Goal: Find specific page/section: Find specific page/section

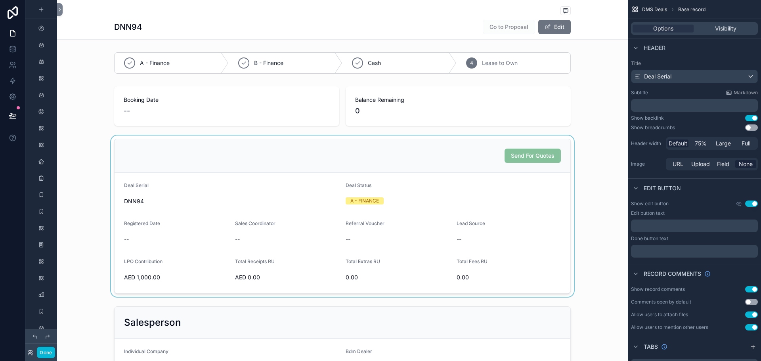
scroll to position [360, 0]
click at [9, 46] on icon at bounding box center [13, 49] width 8 height 8
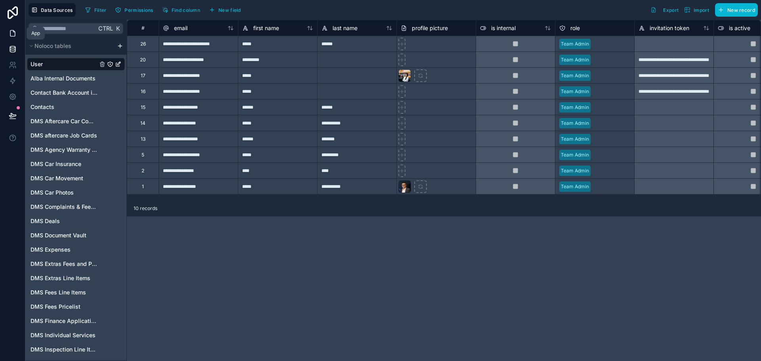
click at [19, 35] on link at bounding box center [12, 33] width 25 height 16
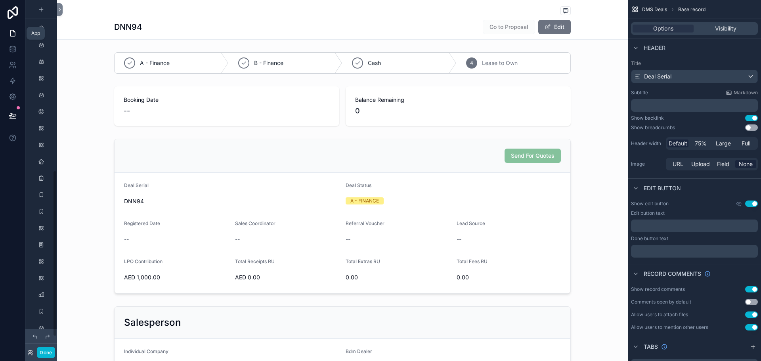
scroll to position [360, 0]
click at [38, 289] on div "scrollable content" at bounding box center [41, 284] width 10 height 13
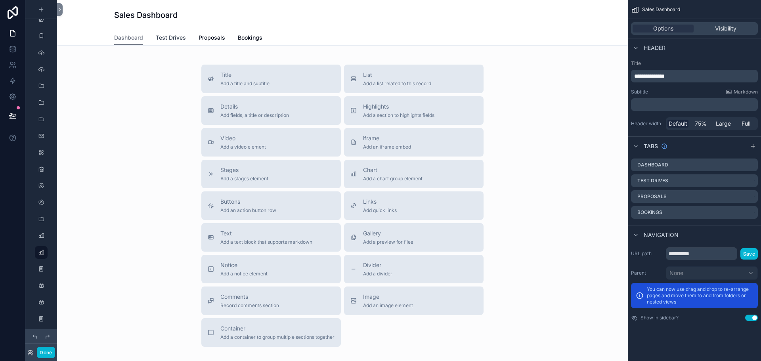
click at [171, 41] on span "Test Drives" at bounding box center [171, 38] width 30 height 8
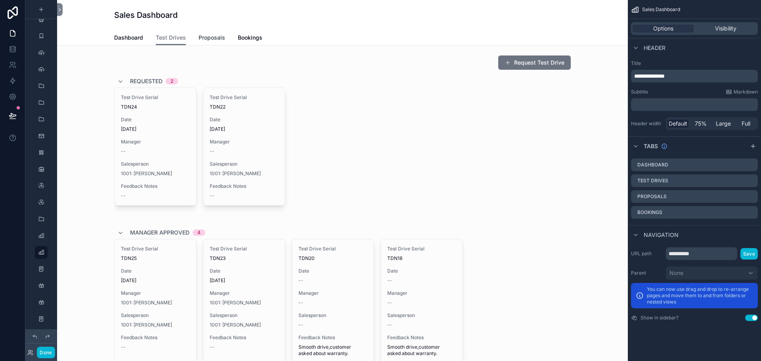
click at [218, 33] on link "Proposals" at bounding box center [212, 39] width 27 height 16
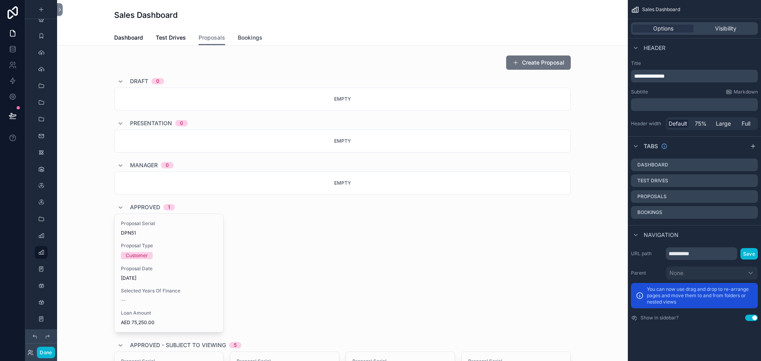
click at [257, 35] on span "Bookings" at bounding box center [250, 38] width 25 height 8
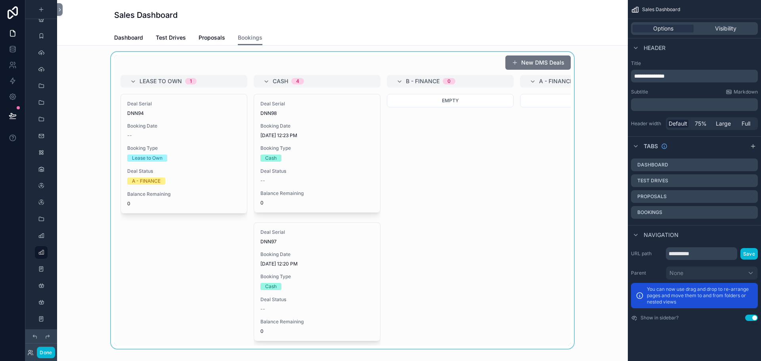
click at [171, 164] on div "scrollable content" at bounding box center [342, 200] width 558 height 297
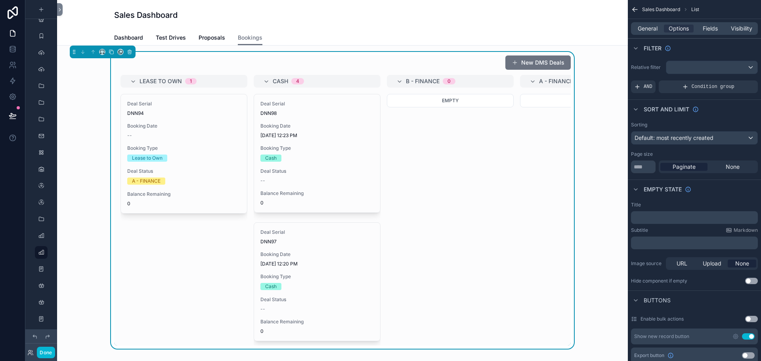
click at [171, 164] on div "Deal Serial DNN94 Booking Date -- Booking Type Lease to Own Deal Status A - FIN…" at bounding box center [184, 153] width 126 height 119
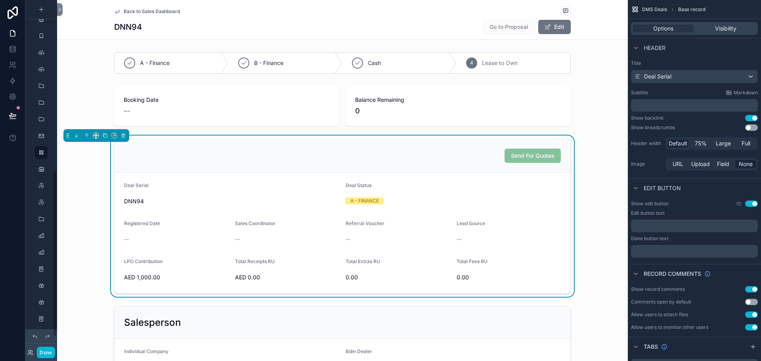
scroll to position [360, 0]
click at [163, 6] on div "Back to Sales Dashboard DNN94 Go to Proposal Edit" at bounding box center [342, 19] width 457 height 39
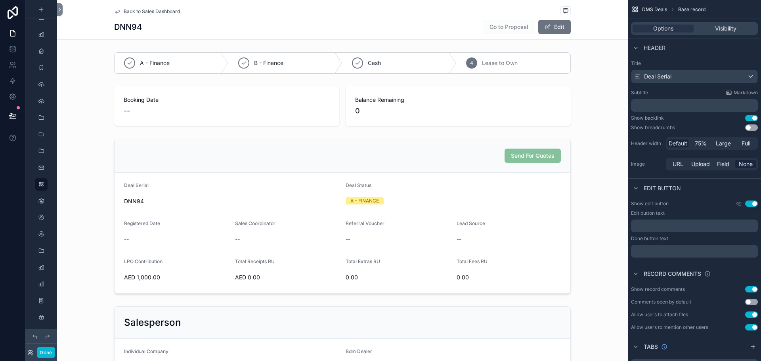
click at [166, 10] on span "Back to Sales Dashboard" at bounding box center [152, 11] width 56 height 6
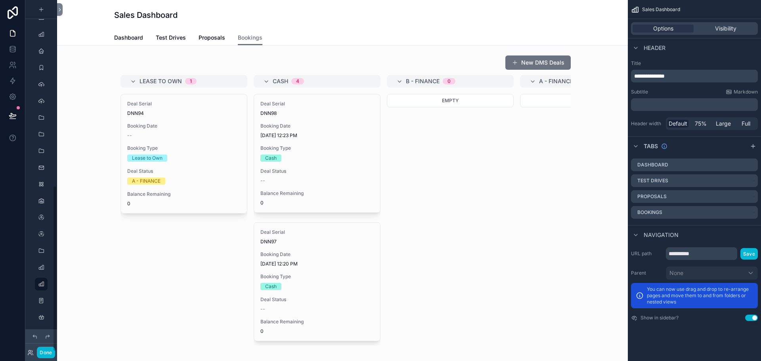
scroll to position [392, 0]
click at [222, 37] on div "Dashboard Test Drives Proposals Bookings" at bounding box center [342, 37] width 457 height 15
click at [219, 37] on span "Proposals" at bounding box center [212, 38] width 27 height 8
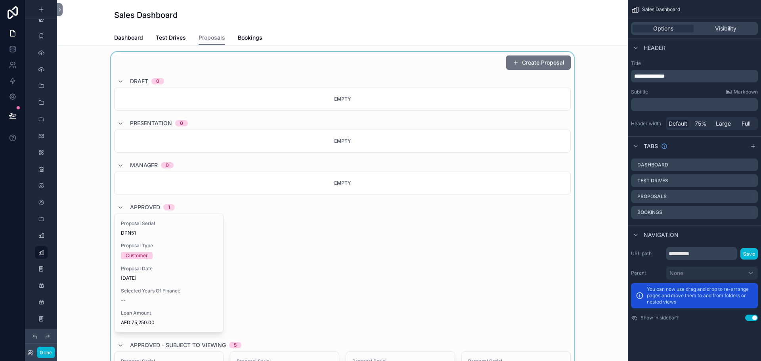
drag, startPoint x: 169, startPoint y: 262, endPoint x: 201, endPoint y: 254, distance: 32.8
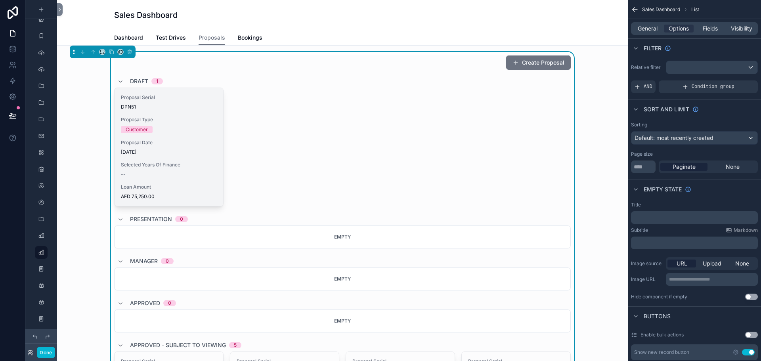
click at [203, 102] on div "Proposal Serial DPN51" at bounding box center [169, 102] width 96 height 16
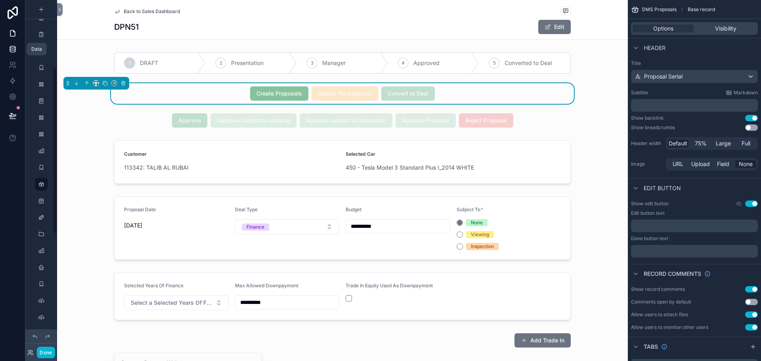
click at [12, 51] on icon at bounding box center [13, 49] width 8 height 8
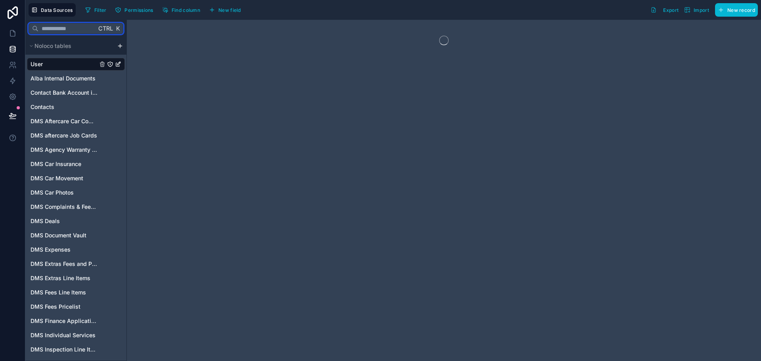
click at [70, 32] on input "text" at bounding box center [67, 28] width 58 height 14
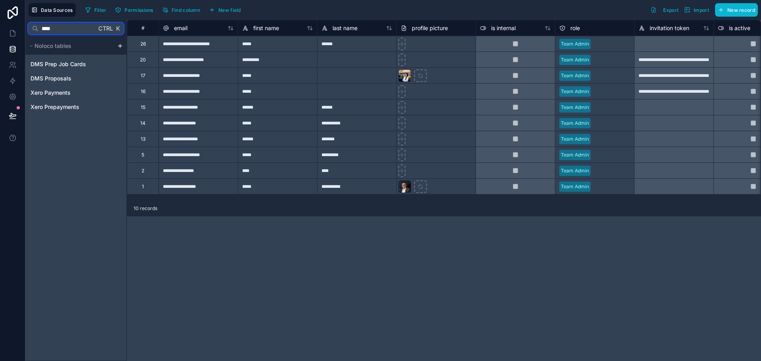
type input "****"
click at [71, 85] on div "DMS Prep Job Cards DMS Proposals Xero Payments Xero Prepayments" at bounding box center [76, 84] width 98 height 59
click at [66, 77] on span "DMS Proposals" at bounding box center [51, 79] width 41 height 8
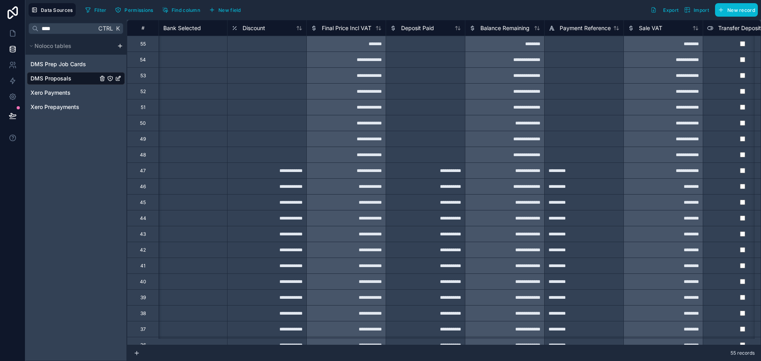
scroll to position [0, 1544]
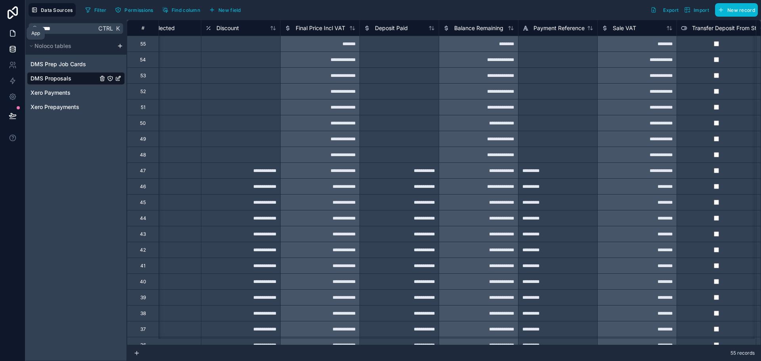
click at [11, 31] on icon at bounding box center [13, 33] width 8 height 8
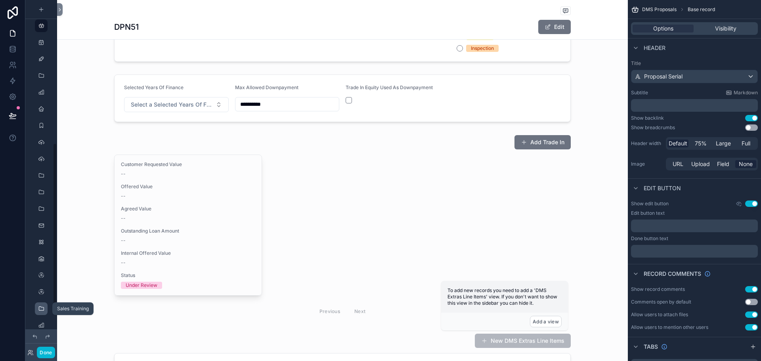
scroll to position [392, 0]
click at [42, 254] on icon "scrollable content" at bounding box center [41, 252] width 6 height 6
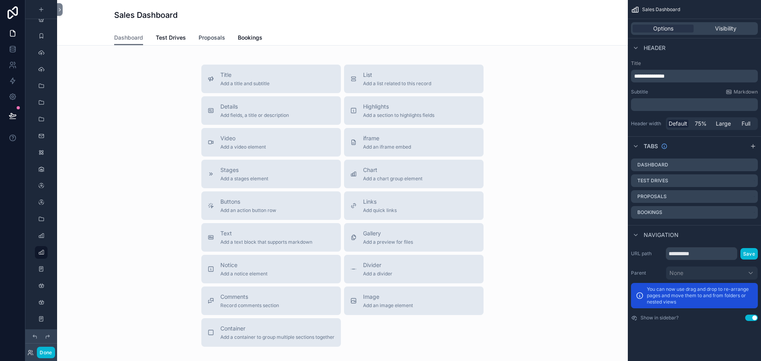
click at [199, 38] on span "Proposals" at bounding box center [212, 38] width 27 height 8
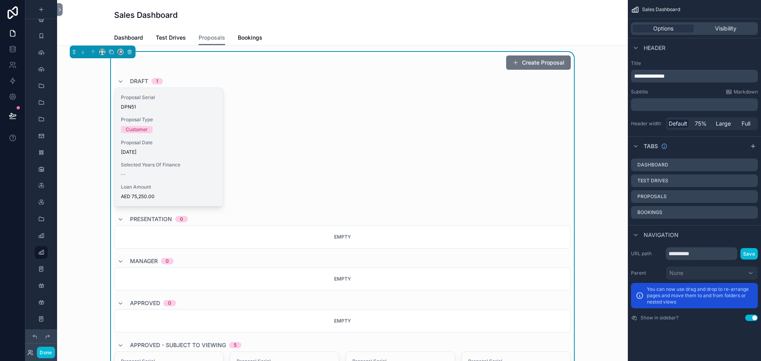
click at [167, 131] on div "Customer" at bounding box center [169, 129] width 96 height 7
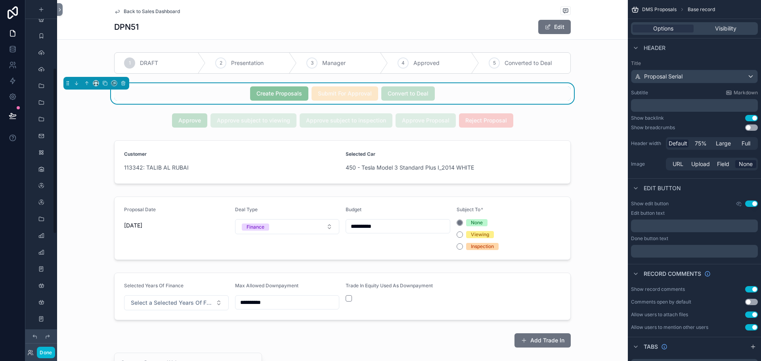
scroll to position [144, 0]
click at [115, 15] on div "Back to Sales Dashboard" at bounding box center [342, 11] width 457 height 10
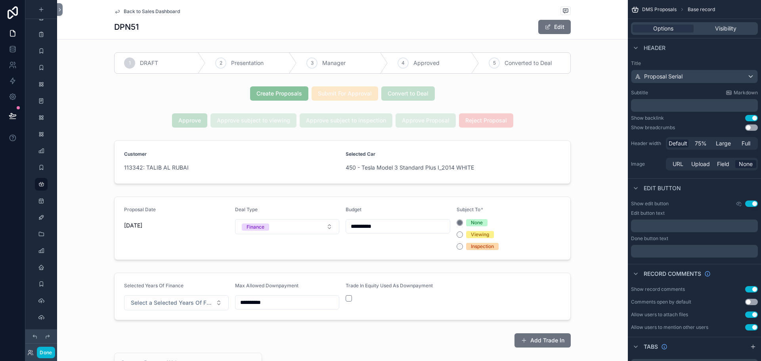
click at [125, 12] on span "Back to Sales Dashboard" at bounding box center [152, 11] width 56 height 6
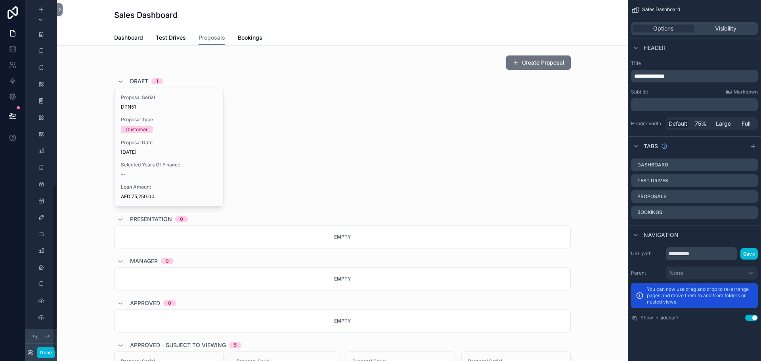
scroll to position [392, 0]
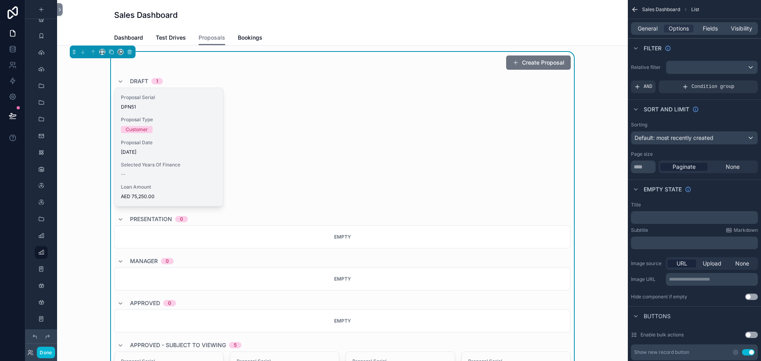
click at [160, 110] on div "Proposal Serial DPN51 Proposal Type Customer Proposal Date [DATE] Selected Year…" at bounding box center [169, 147] width 109 height 118
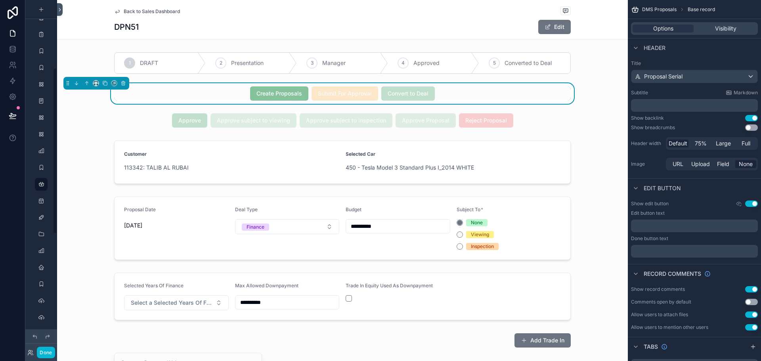
click at [59, 9] on icon at bounding box center [60, 9] width 2 height 3
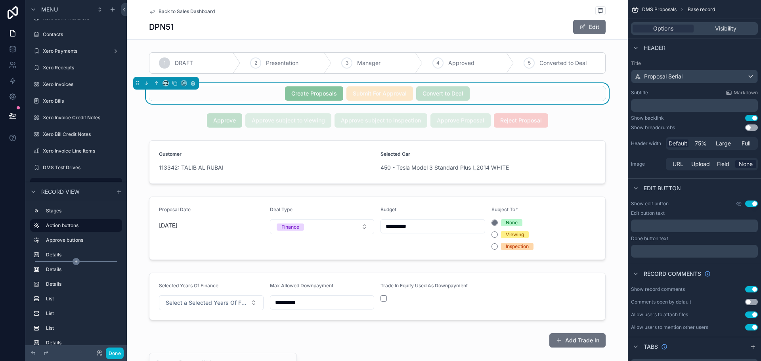
click at [77, 261] on icon "scrollable content" at bounding box center [76, 261] width 7 height 7
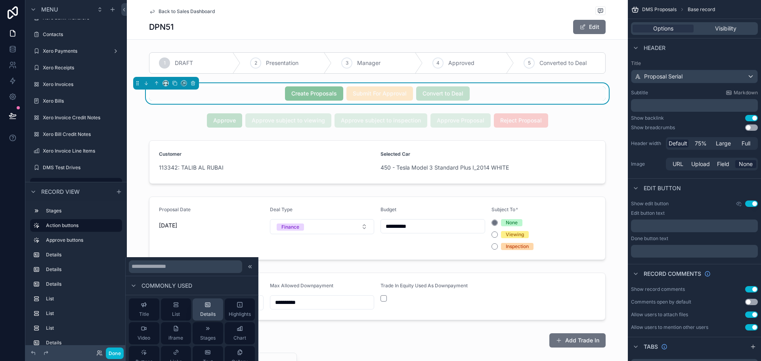
click at [200, 303] on div "Details" at bounding box center [207, 310] width 15 height 16
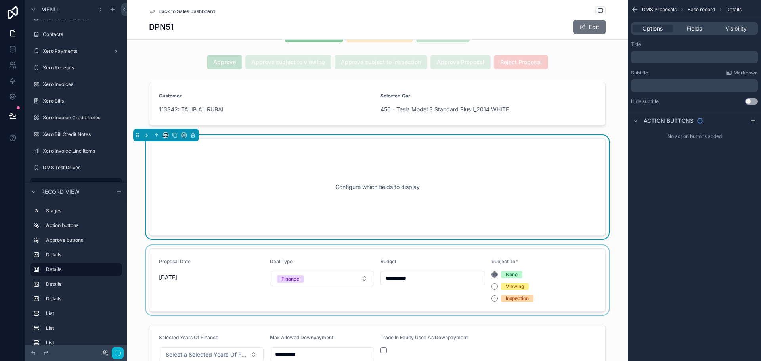
scroll to position [65, 0]
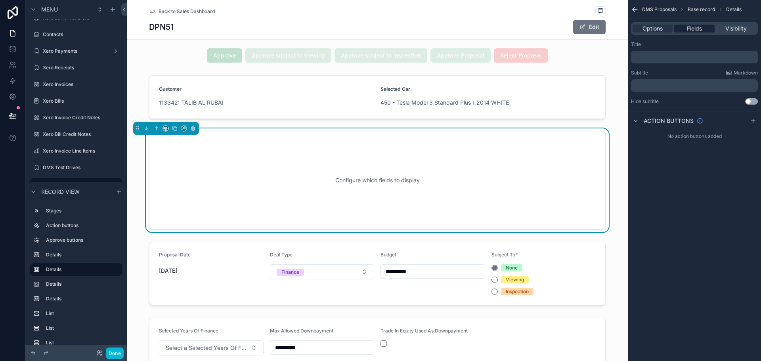
click at [690, 27] on span "Fields" at bounding box center [694, 29] width 15 height 8
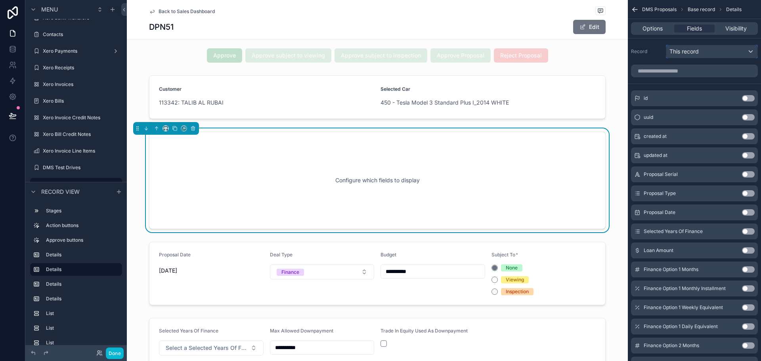
click at [697, 53] on span "This record" at bounding box center [684, 52] width 29 height 8
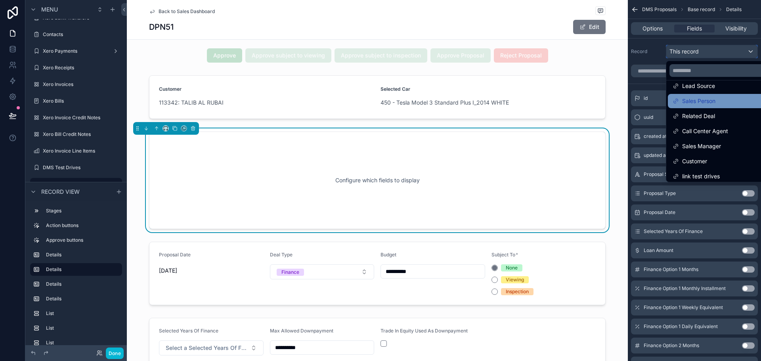
scroll to position [56, 0]
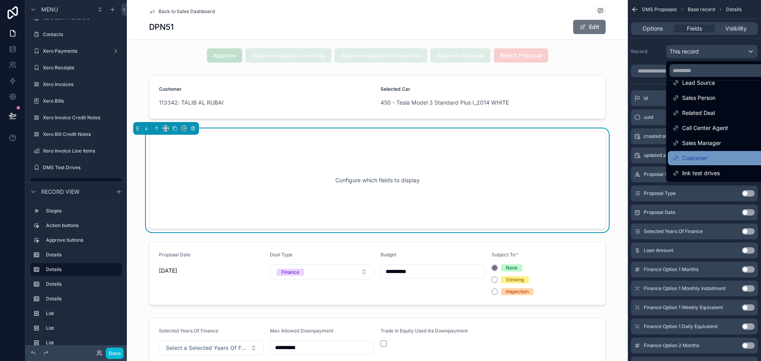
click at [710, 163] on div "Customer" at bounding box center [721, 158] width 97 height 10
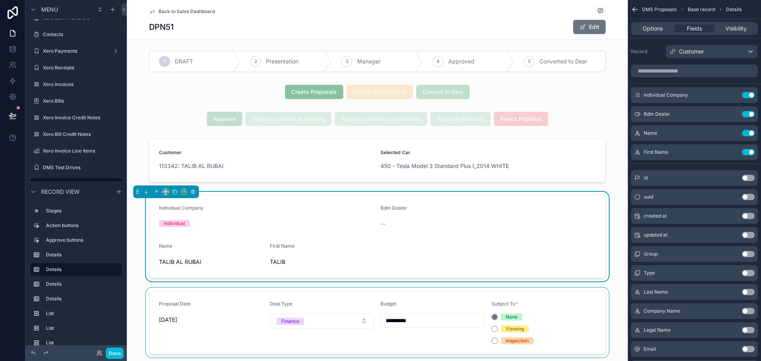
scroll to position [0, 0]
